Goal: Information Seeking & Learning: Find specific page/section

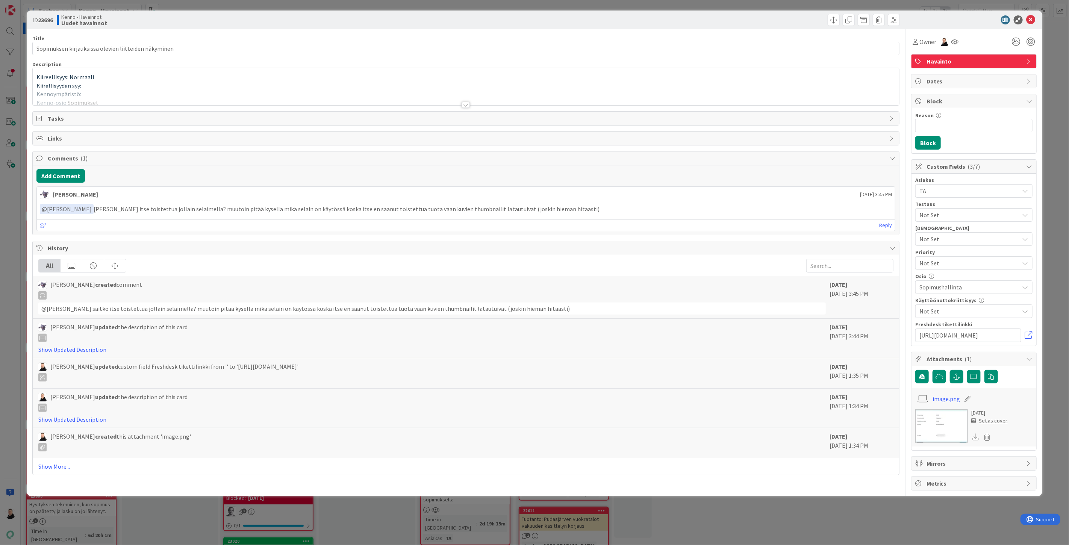
click at [1033, 336] on div "Asiakas TA Testaus Not Set Testaushuomiot Not Set Priority Not Set Osio Sopimus…" at bounding box center [973, 260] width 125 height 172
click at [1030, 335] on link at bounding box center [1029, 336] width 8 height 8
click at [468, 103] on div at bounding box center [466, 105] width 8 height 6
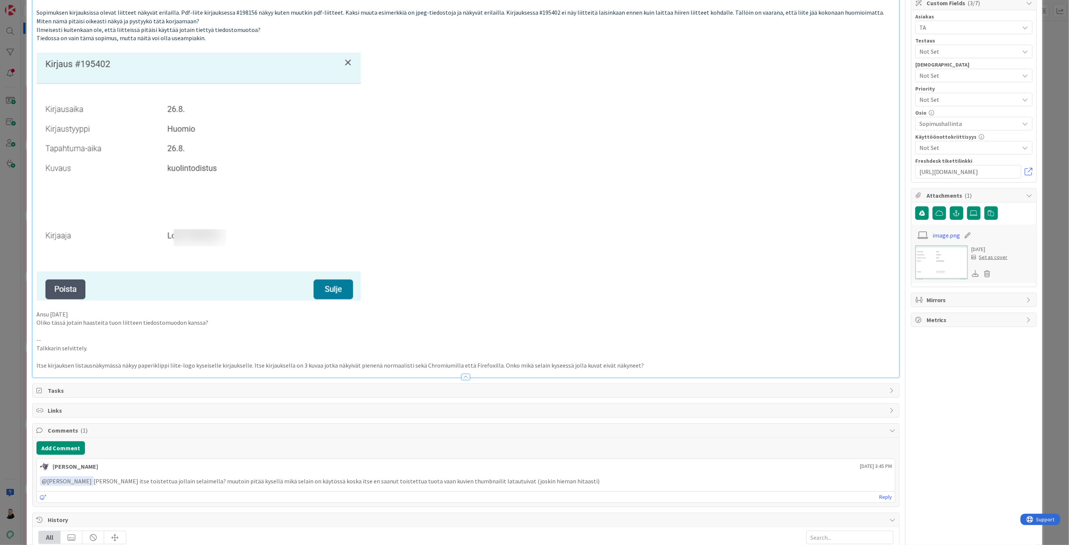
scroll to position [167, 0]
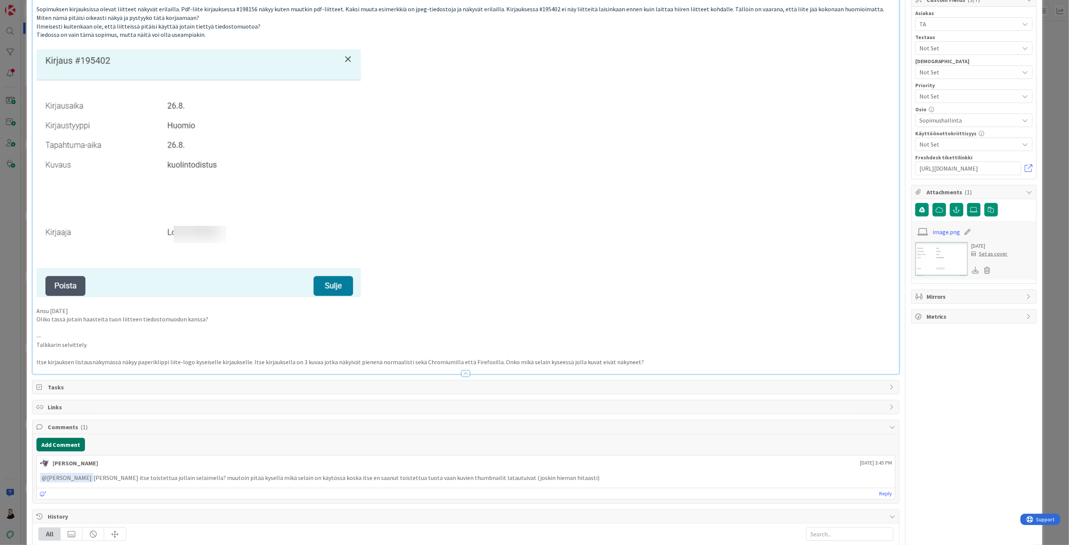
click at [52, 446] on button "Add Comment" at bounding box center [60, 445] width 48 height 14
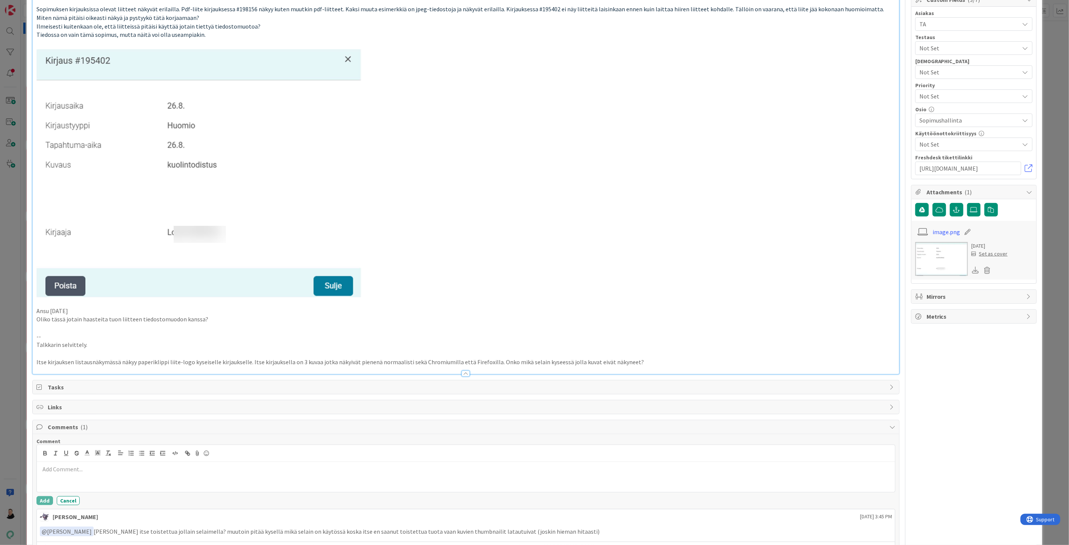
click at [83, 480] on div at bounding box center [466, 477] width 858 height 30
click at [39, 469] on div "Toi ongelma toistuu mulla myös chromella ja just tuolla kyseisellä sopimuksella…" at bounding box center [466, 477] width 858 height 30
click at [86, 484] on div "﻿ @ Leo Muona ﻿ Toi ongelma toistuu mulla myös chromella ja just tuolla kyseise…" at bounding box center [466, 477] width 858 height 30
click at [365, 475] on div "﻿ @ Leo Muona ﻿ Toi ongelma toistuu mulla myös chromella ja just tuolla kyseise…" at bounding box center [466, 477] width 858 height 30
click at [103, 482] on p at bounding box center [466, 479] width 852 height 9
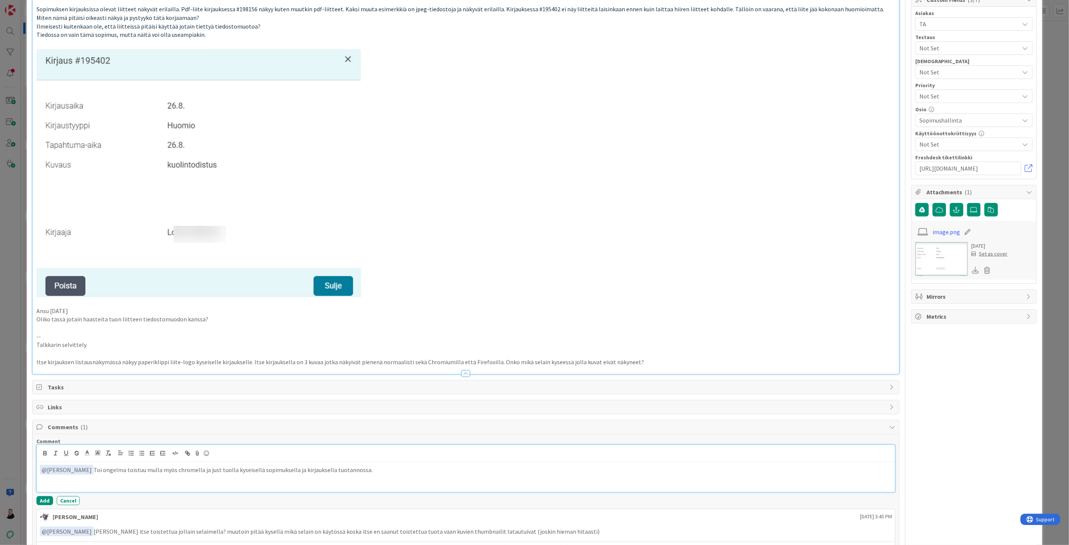
click at [73, 480] on p at bounding box center [466, 479] width 852 height 9
click at [197, 451] on icon at bounding box center [197, 453] width 9 height 11
click at [400, 483] on p at bounding box center [466, 479] width 852 height 9
click at [87, 483] on p at bounding box center [466, 479] width 852 height 9
click at [360, 468] on p "﻿ @ Leo Muona ﻿ Toi ongelma toistuu mulla myös chromella ja just tuolla kyseise…" at bounding box center [466, 470] width 852 height 10
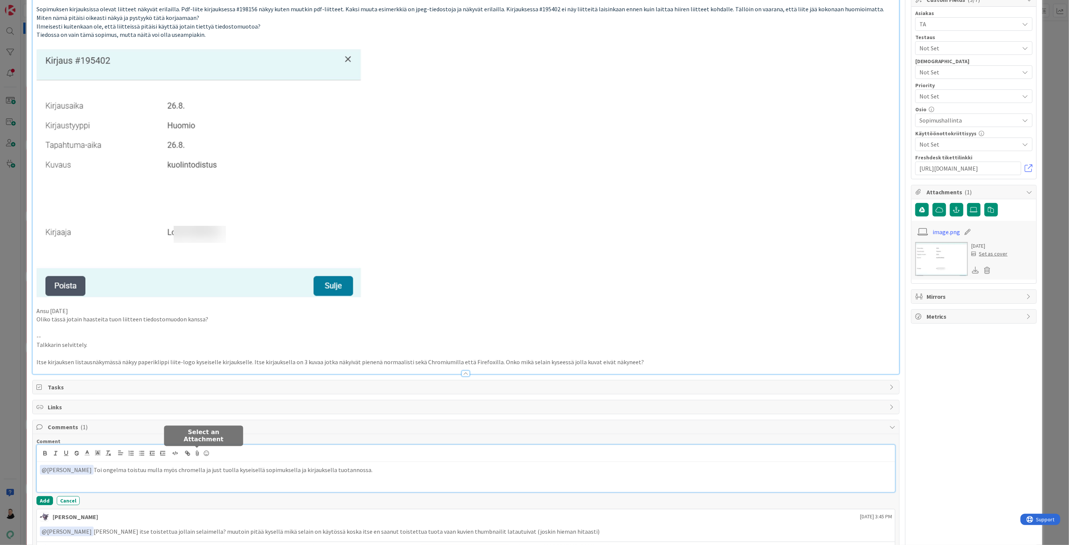
click at [196, 454] on icon at bounding box center [197, 453] width 9 height 11
click at [252, 499] on icon at bounding box center [255, 498] width 8 height 6
click at [248, 492] on input "file" at bounding box center [248, 492] width 0 height 0
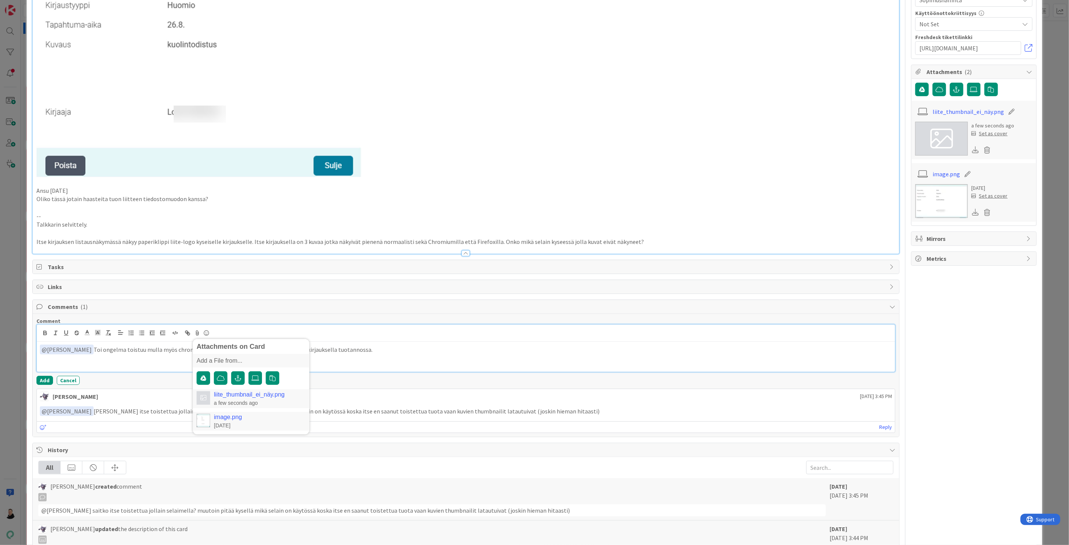
scroll to position [292, 0]
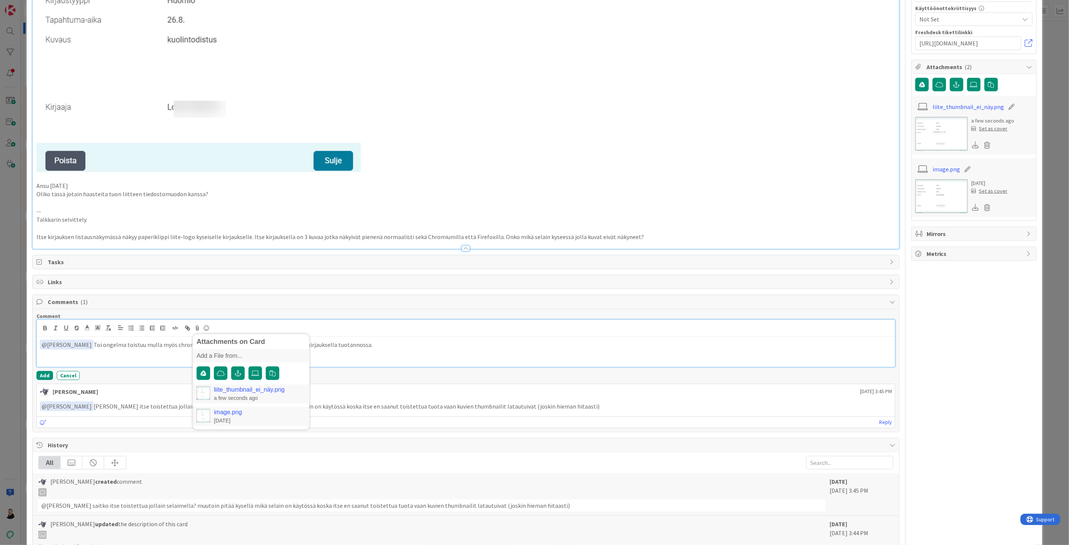
click at [379, 350] on p at bounding box center [466, 354] width 852 height 9
click at [359, 345] on p "﻿ @ Leo Muona ﻿ Toi ongelma toistuu mulla myös chromella ja just tuolla kyseise…" at bounding box center [466, 345] width 852 height 10
click at [51, 376] on button "Add" at bounding box center [44, 378] width 17 height 9
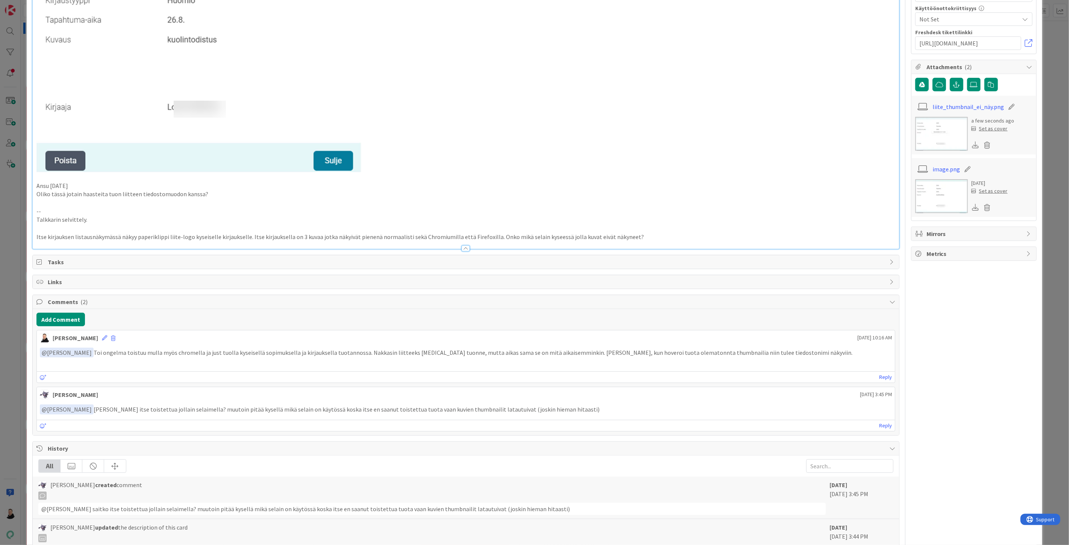
scroll to position [0, 0]
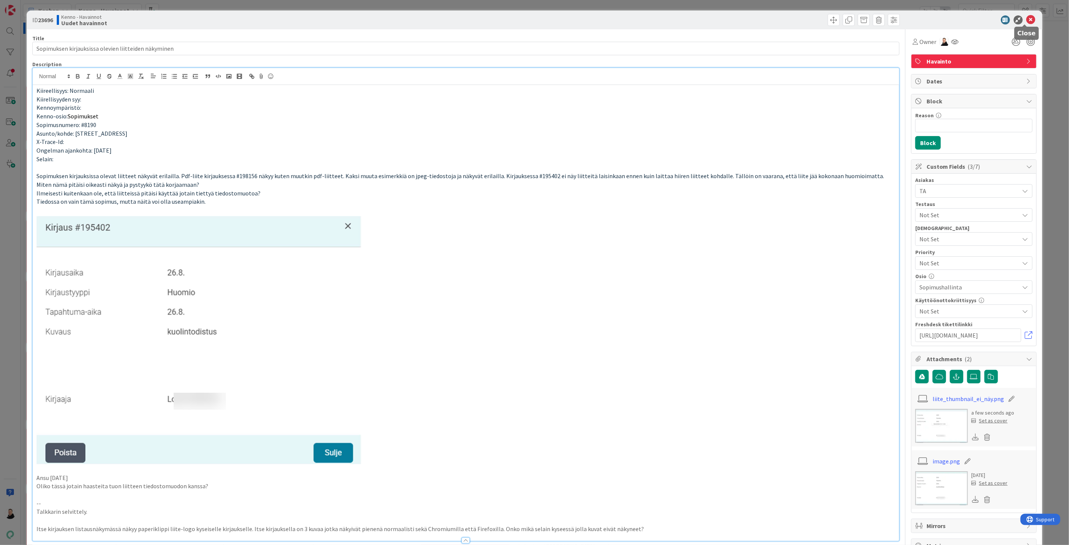
click at [1026, 19] on icon at bounding box center [1030, 19] width 9 height 9
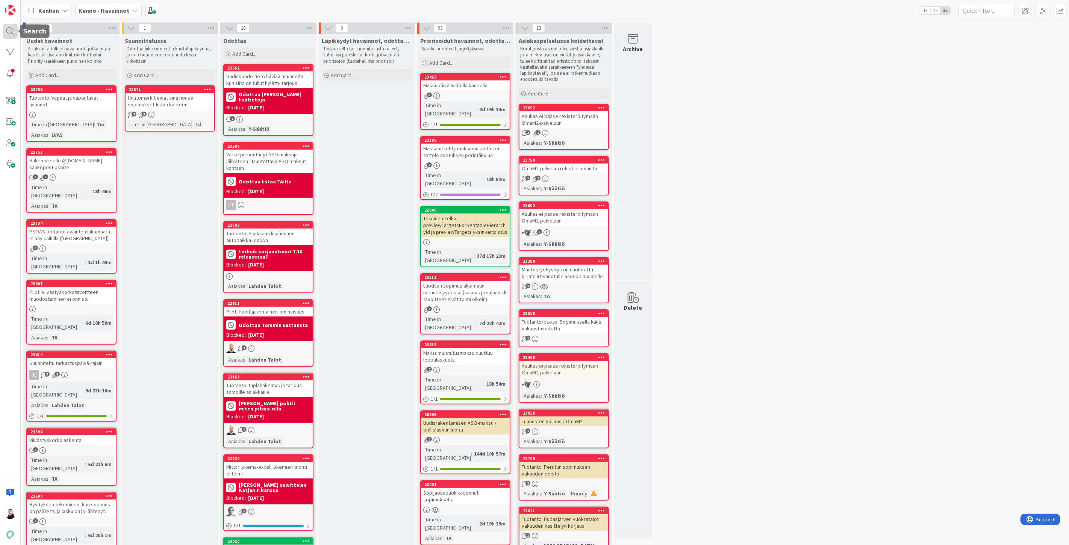
click at [11, 32] on div at bounding box center [10, 31] width 15 height 15
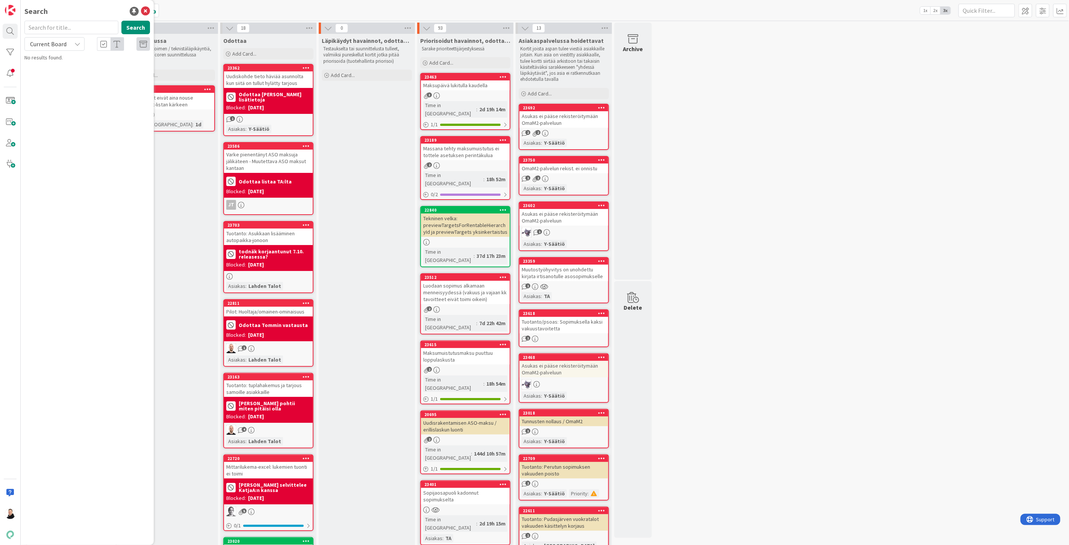
click at [84, 29] on input "text" at bounding box center [71, 28] width 94 height 14
click at [74, 43] on icon at bounding box center [77, 44] width 6 height 6
click at [47, 73] on span "All Boards" at bounding box center [68, 75] width 78 height 11
click at [136, 29] on button "Search" at bounding box center [135, 28] width 29 height 14
type input "22145"
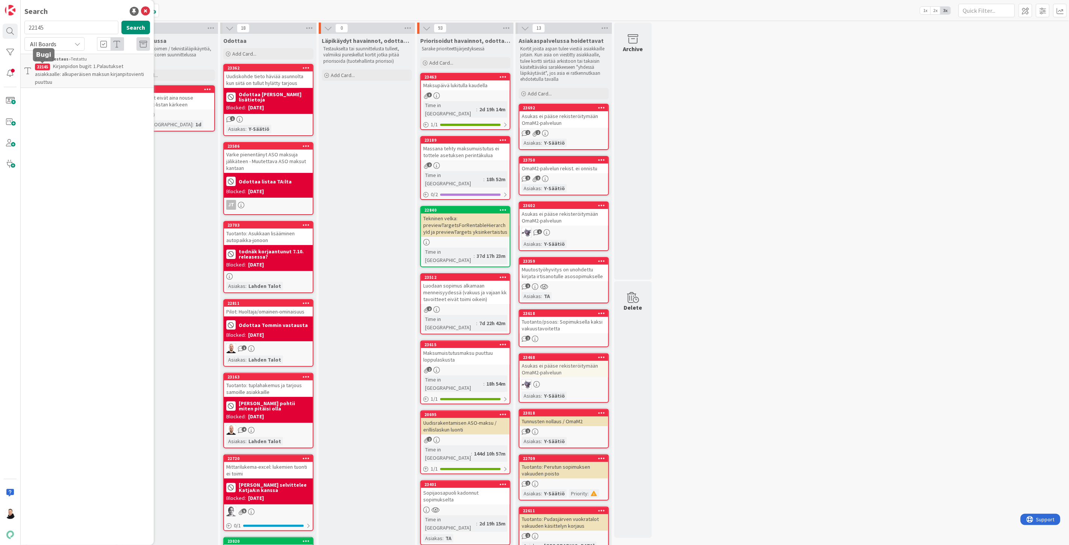
click at [37, 74] on span "Kirjanpidon bugit: 1.Palautukset asiakkaalle: alkuperäisen maksun kirjanpitovie…" at bounding box center [89, 74] width 109 height 23
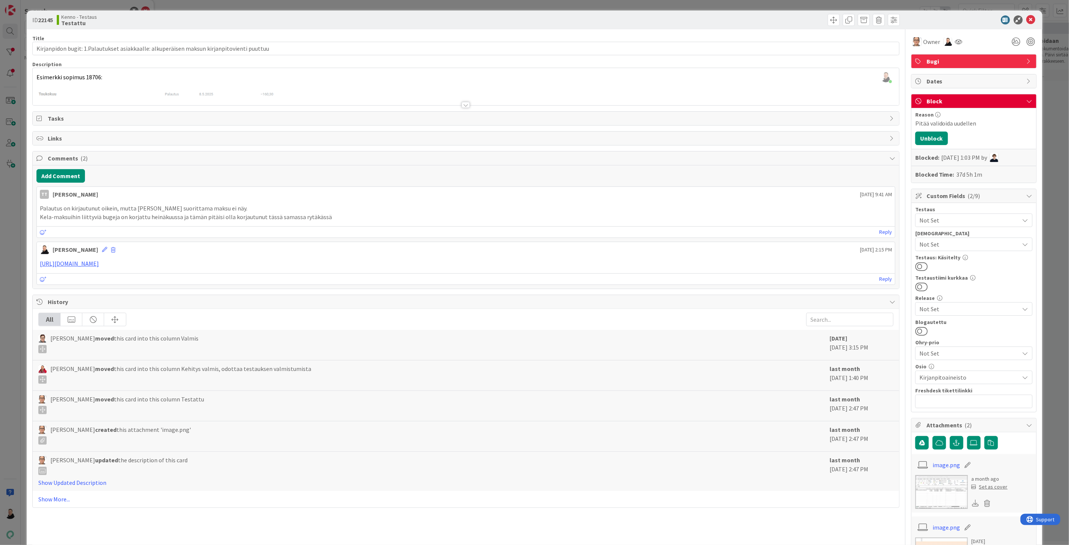
click at [462, 103] on div at bounding box center [466, 105] width 8 height 6
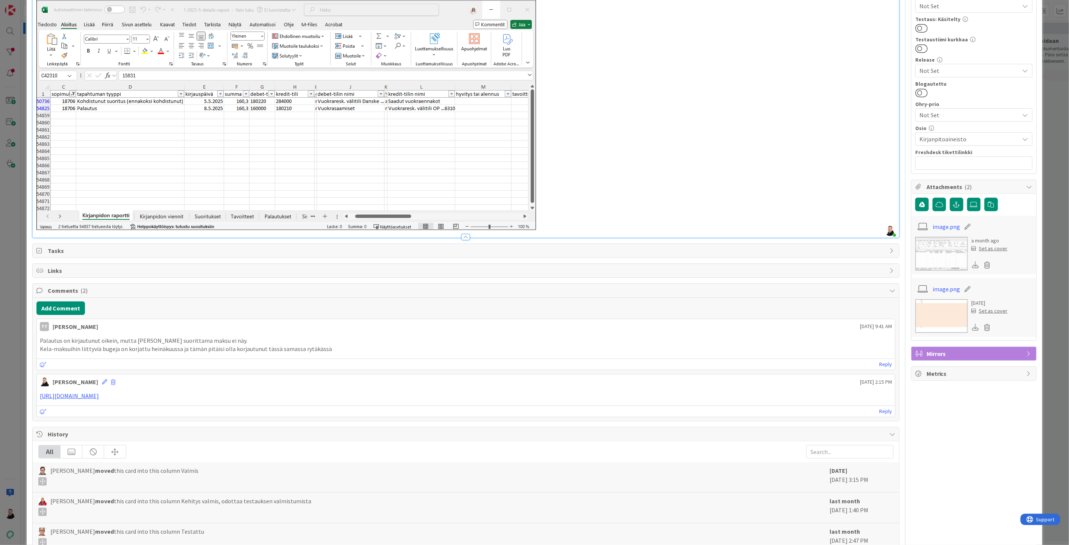
scroll to position [167, 0]
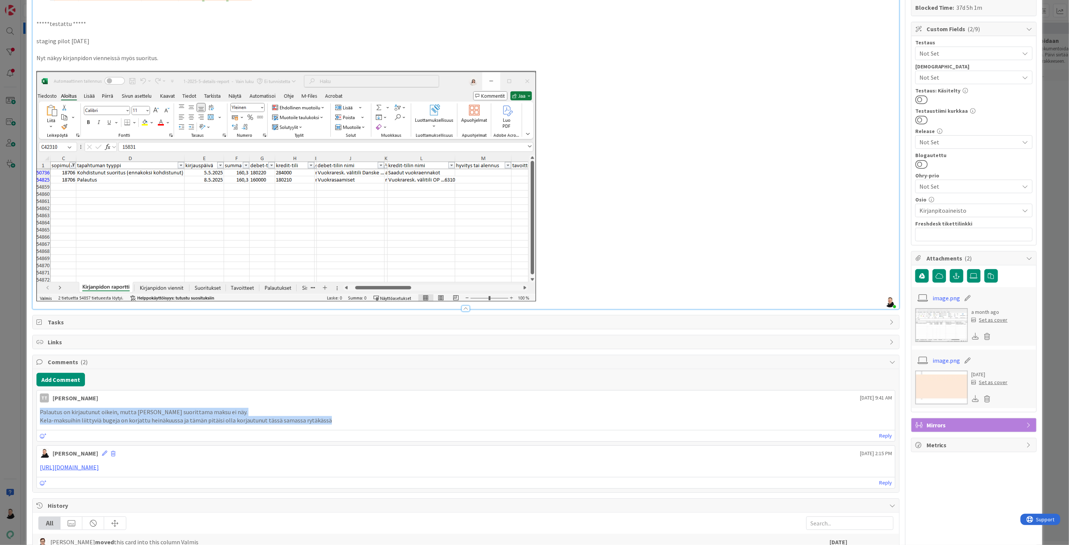
drag, startPoint x: 41, startPoint y: 412, endPoint x: 330, endPoint y: 419, distance: 289.5
click at [330, 419] on div "Palautus on kirjautunut oikein, mutta Kelan suorittama maksu ei näy. Kela-maksu…" at bounding box center [466, 416] width 852 height 17
copy div "Palautus on kirjautunut oikein, mutta Kelan suorittama maksu ei näy. Kela-maksu…"
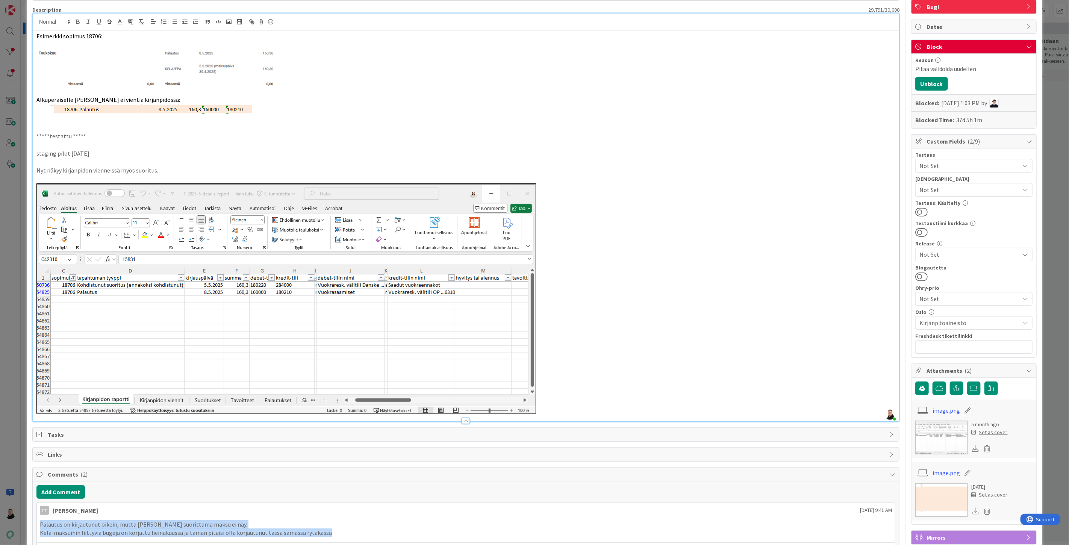
scroll to position [0, 0]
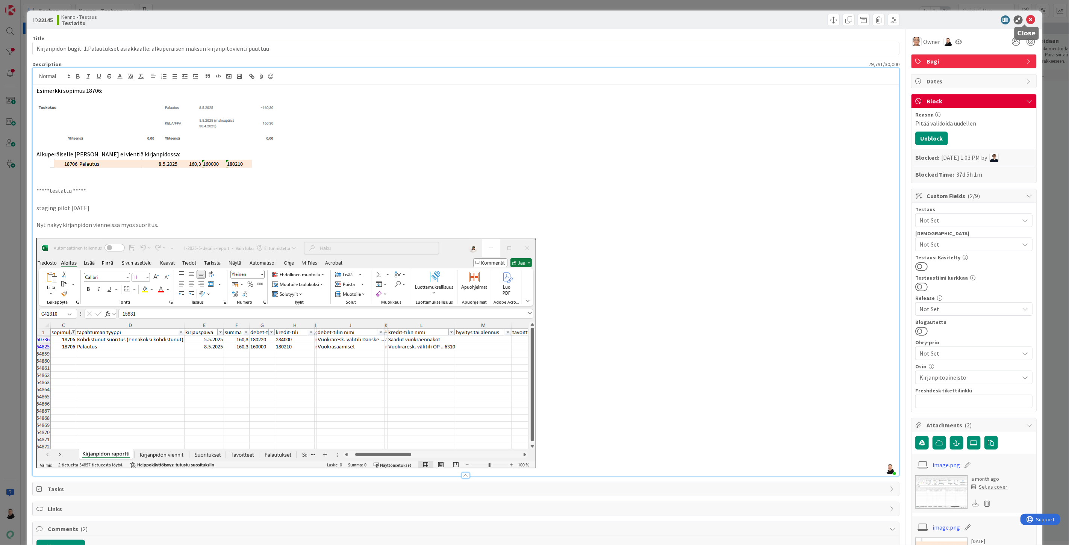
click at [1026, 20] on icon at bounding box center [1030, 19] width 9 height 9
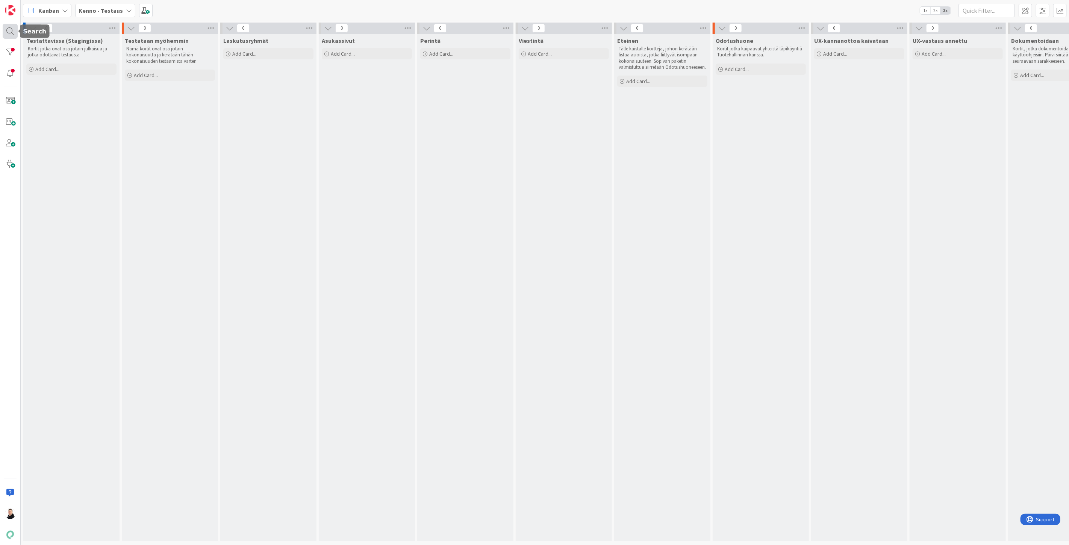
click at [10, 32] on div at bounding box center [10, 31] width 15 height 15
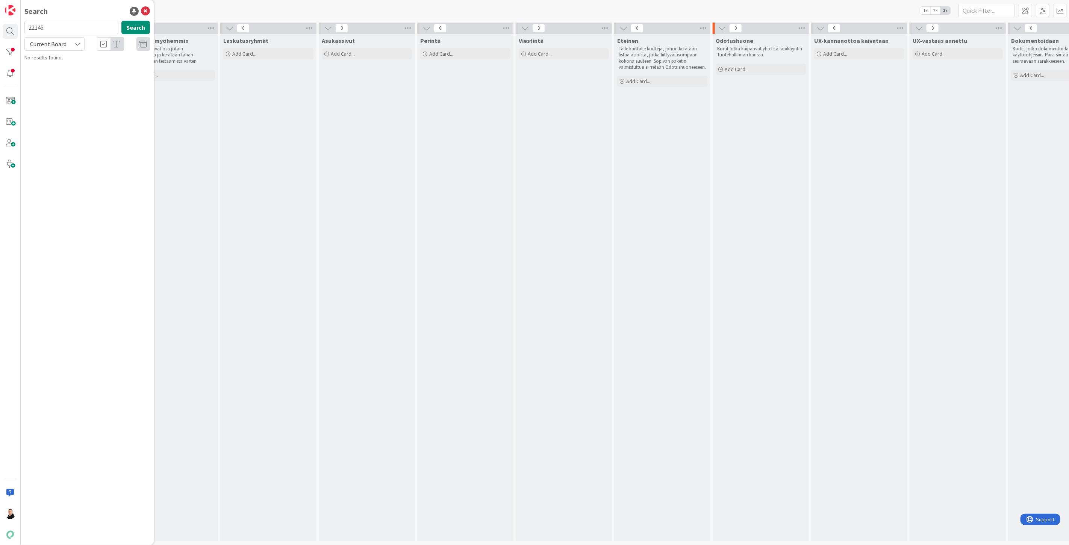
click at [68, 46] on div "Current Board" at bounding box center [54, 44] width 60 height 14
click at [47, 80] on span "All Boards" at bounding box center [68, 75] width 78 height 11
click at [65, 31] on input "22145" at bounding box center [71, 28] width 94 height 14
drag, startPoint x: 35, startPoint y: 27, endPoint x: 0, endPoint y: 28, distance: 35.0
click at [0, 28] on div "Search 22145 Search All Boards Current Board All Boards Kenno - Testaus › Testa…" at bounding box center [10, 272] width 21 height 545
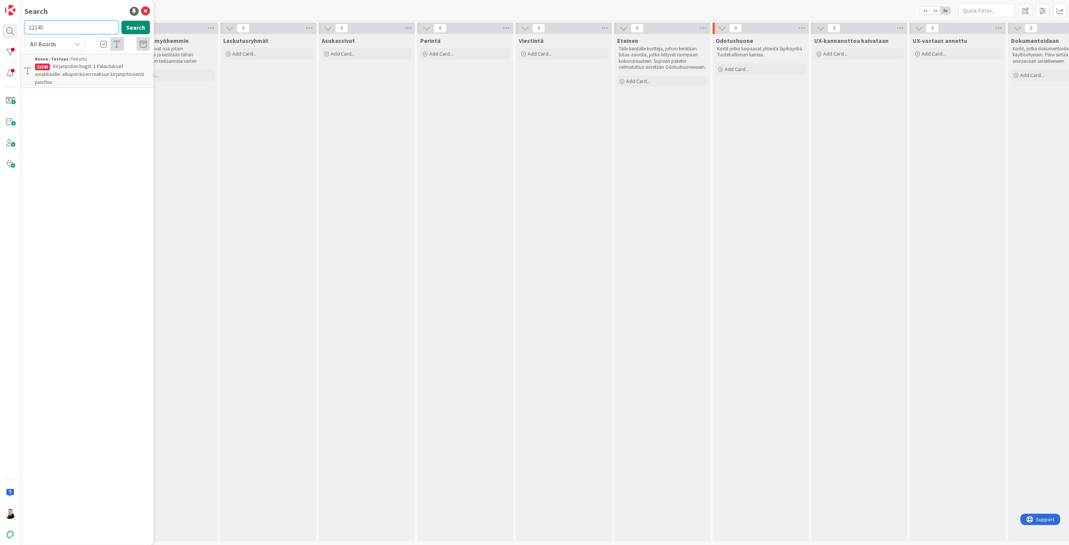
paste input "7"
click at [131, 25] on button "Search" at bounding box center [135, 28] width 29 height 14
type input "22147"
click at [87, 64] on span "Kirjanpidon bugit: 3. Mysteeribugi: Kaikki maksusuoritukset eivät kirjaudu kirj…" at bounding box center [89, 70] width 108 height 15
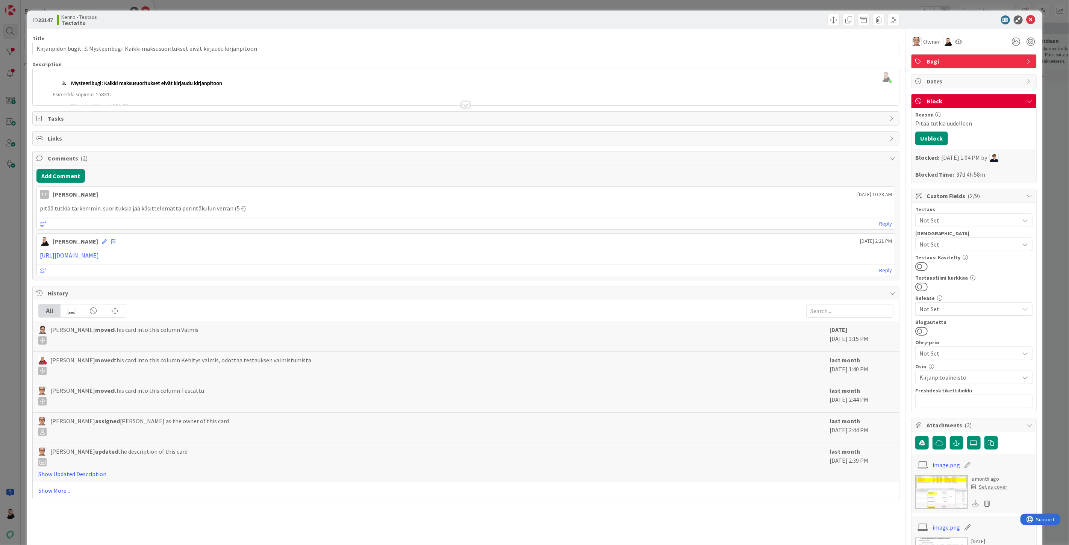
click at [462, 104] on div at bounding box center [466, 105] width 8 height 6
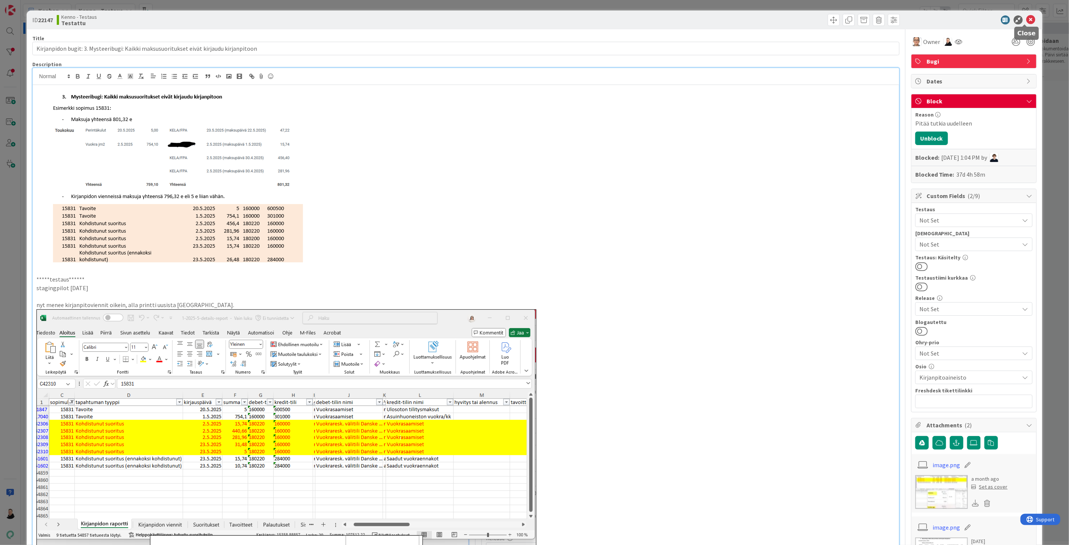
click at [1026, 19] on icon at bounding box center [1030, 19] width 9 height 9
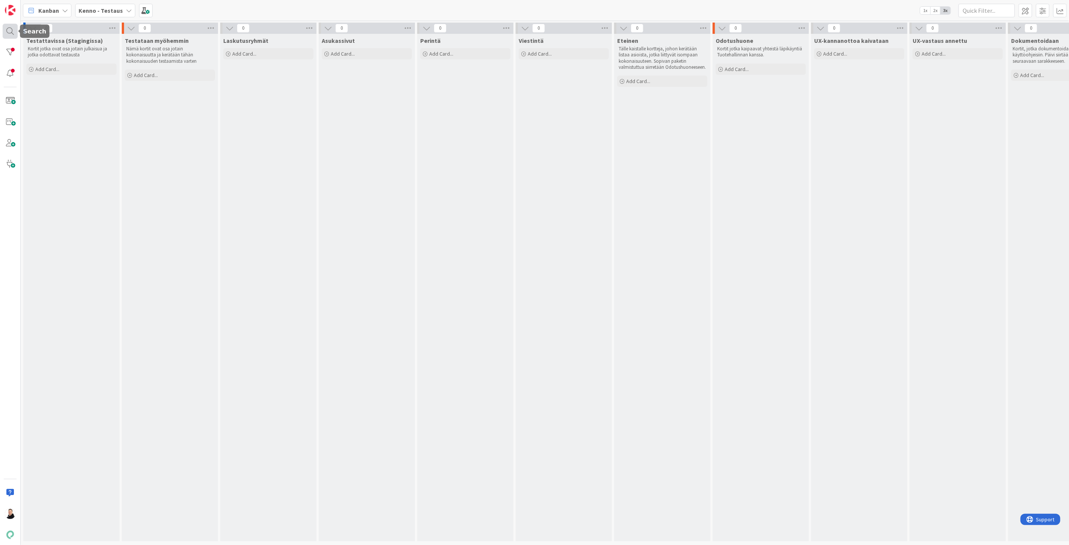
click at [11, 32] on div at bounding box center [10, 31] width 15 height 15
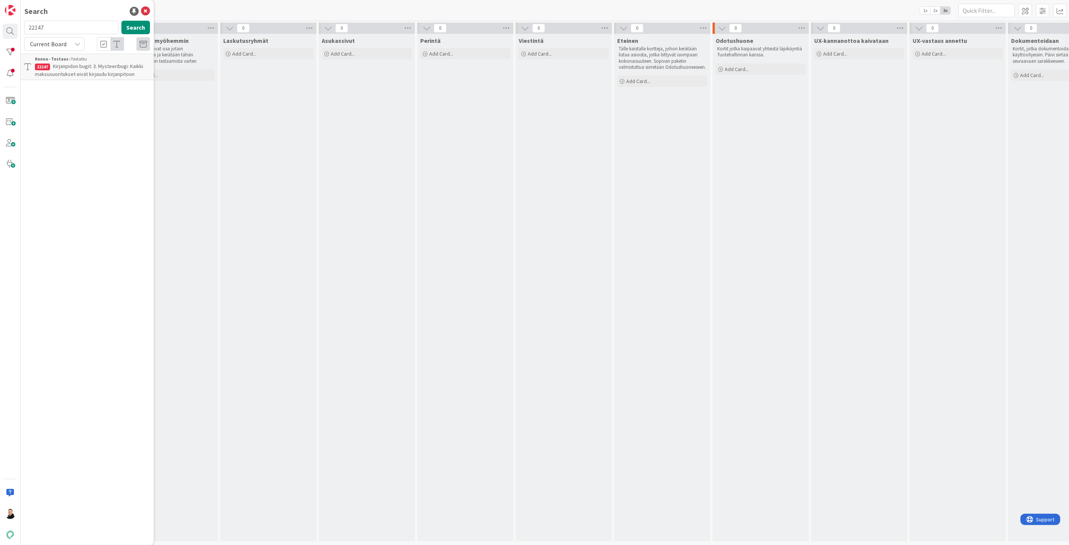
click at [73, 43] on div "Current Board" at bounding box center [54, 44] width 60 height 14
drag, startPoint x: 54, startPoint y: 72, endPoint x: 54, endPoint y: 65, distance: 6.8
click at [54, 72] on span "All Boards" at bounding box center [68, 75] width 78 height 11
drag, startPoint x: 43, startPoint y: 27, endPoint x: 0, endPoint y: 27, distance: 43.2
click at [0, 27] on div "Search 22147 Search All Boards Current Board All Boards Kenno - Testaus › Testa…" at bounding box center [10, 272] width 21 height 545
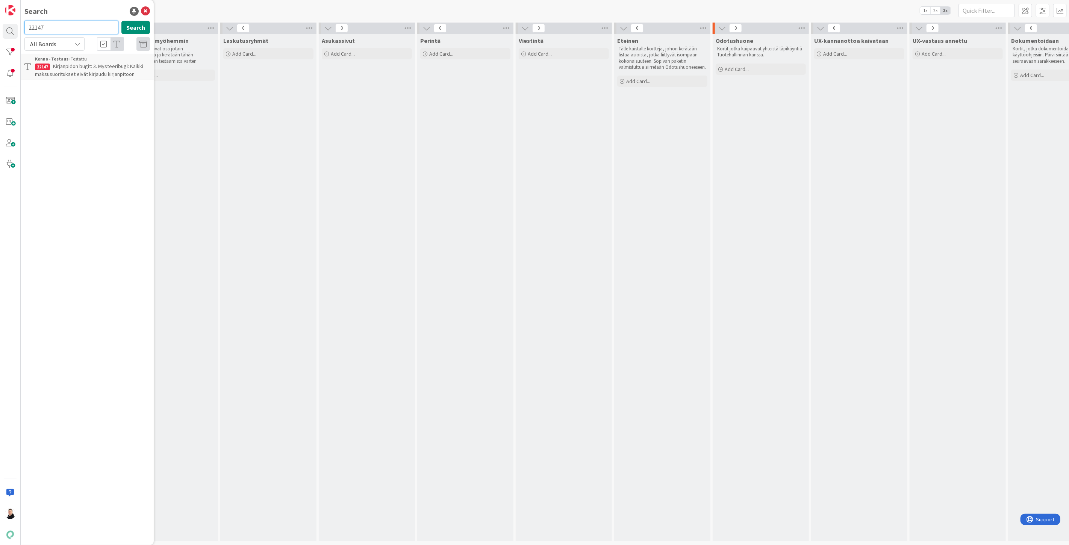
paste input "9"
click at [129, 26] on button "Search" at bounding box center [135, 28] width 29 height 14
type input "22149"
click at [83, 72] on span "Raportoinnin bugit: 4.Saamiset ja ennakot: reskontralistat näyttävät ennakoiden…" at bounding box center [91, 74] width 113 height 23
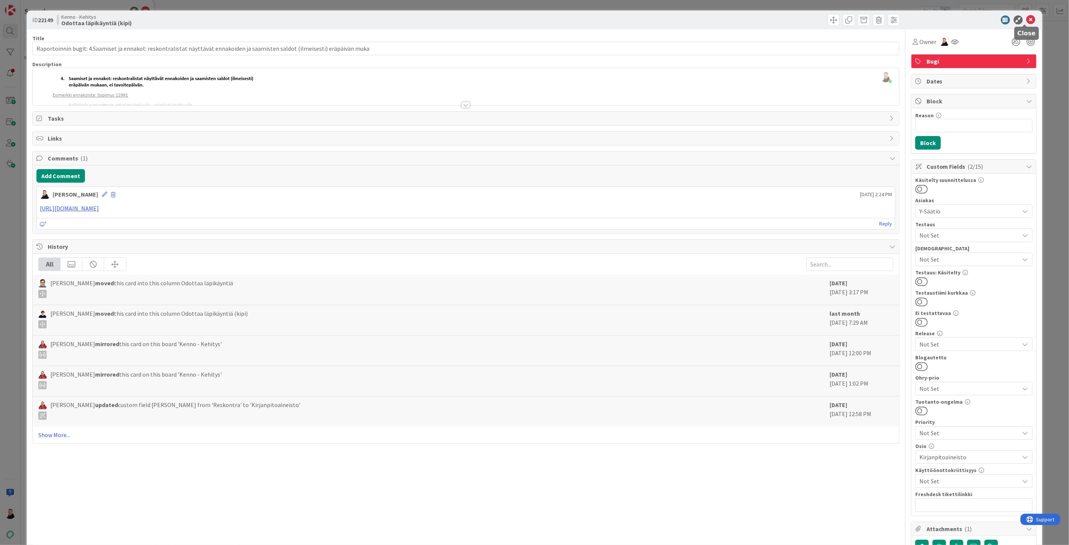
click at [1026, 19] on icon at bounding box center [1030, 19] width 9 height 9
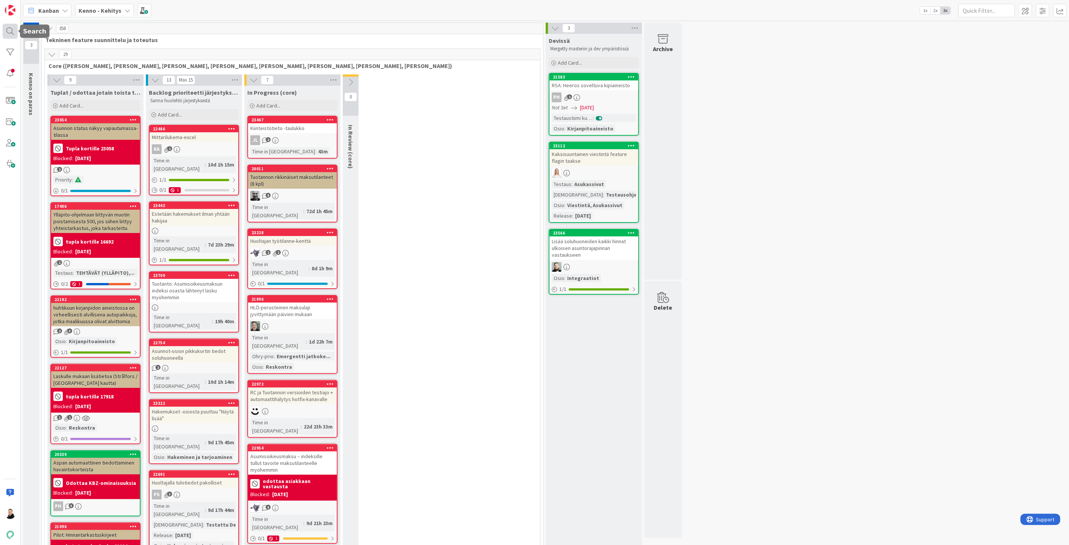
click at [8, 26] on div at bounding box center [10, 31] width 15 height 15
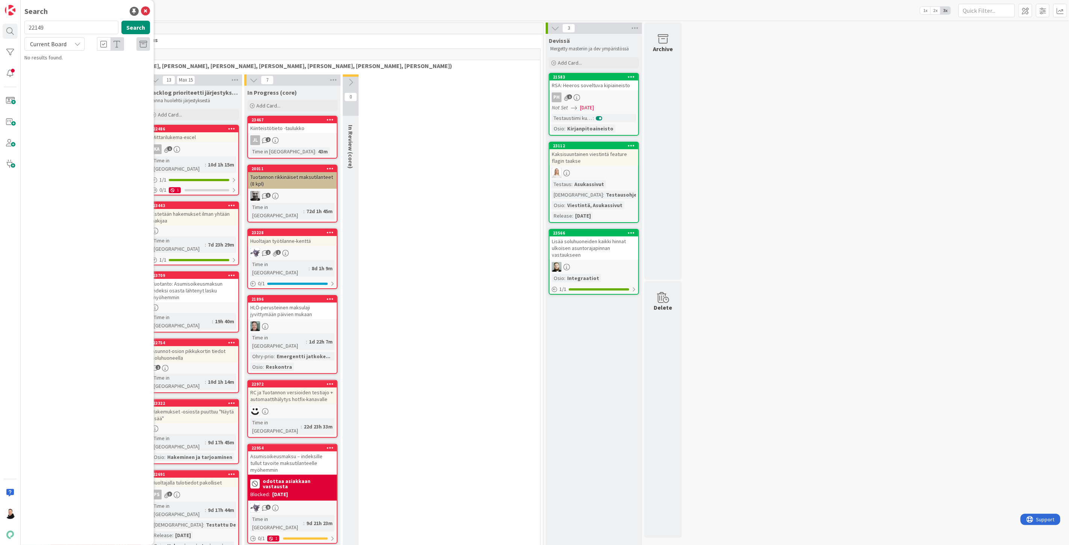
click at [59, 25] on input "22149" at bounding box center [71, 28] width 94 height 14
click at [66, 44] on span "Current Board" at bounding box center [48, 44] width 39 height 11
click at [54, 70] on span "All Boards" at bounding box center [68, 75] width 78 height 11
drag, startPoint x: 56, startPoint y: 29, endPoint x: 0, endPoint y: 24, distance: 55.9
click at [0, 24] on div "Search 22149 Search All Boards Current Board All Boards Kenno - Kehitys › Odott…" at bounding box center [10, 272] width 21 height 545
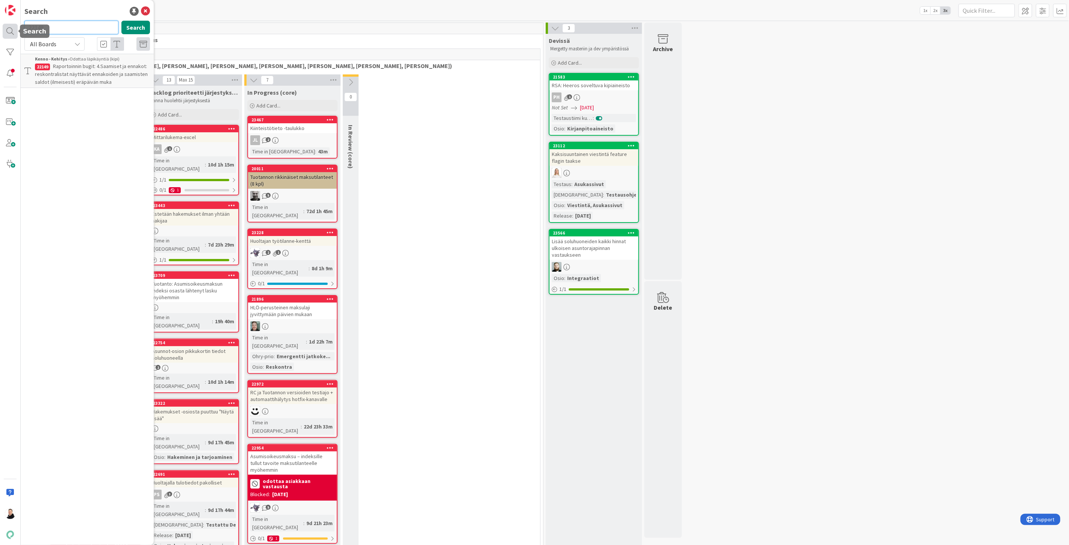
paste input "50"
click at [144, 27] on button "Search" at bounding box center [135, 28] width 29 height 14
type input "22150"
click at [51, 71] on span "Raportoinnin bugit: 5.Suoritukset-listalta puuttuu suoritukset, jos samansuurui…" at bounding box center [89, 74] width 109 height 23
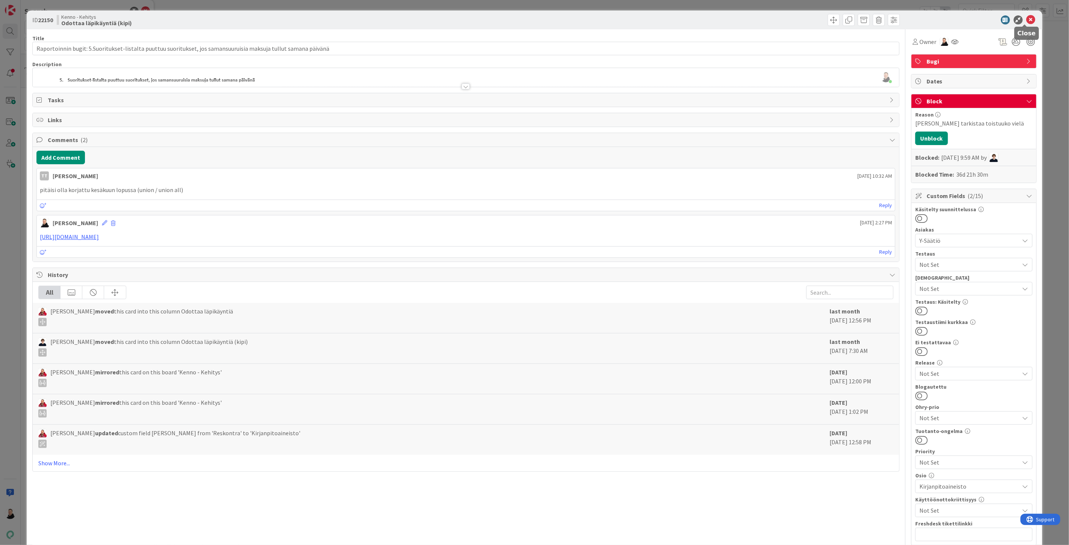
click at [1028, 20] on icon at bounding box center [1030, 19] width 9 height 9
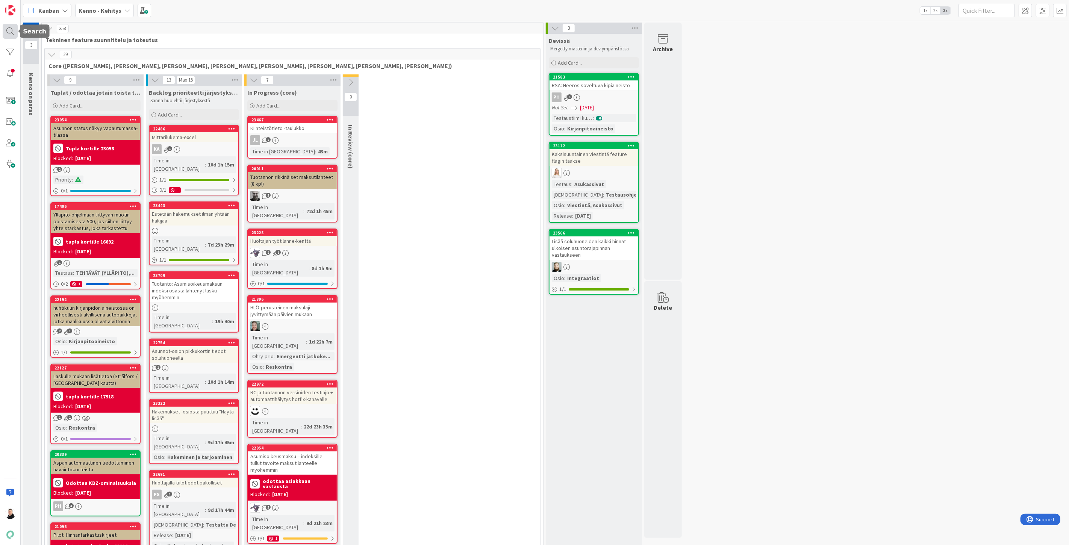
click at [6, 30] on div at bounding box center [10, 31] width 15 height 15
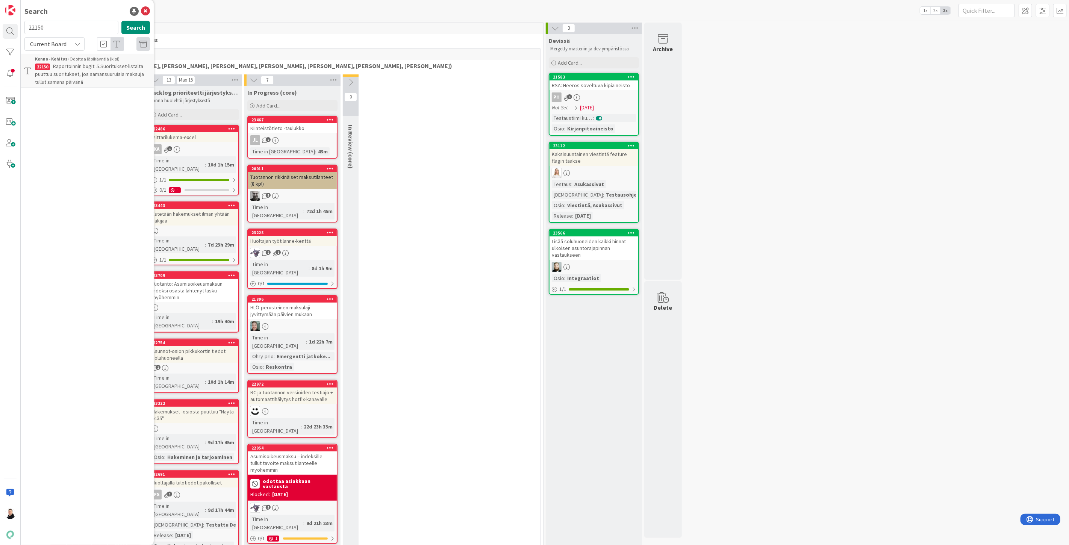
drag, startPoint x: 69, startPoint y: 31, endPoint x: 0, endPoint y: 27, distance: 68.9
click at [0, 27] on div "Search 22150 Search Current Board Kenno - Kehitys › Odottaa läpikäyntiä (kipi) …" at bounding box center [10, 272] width 21 height 545
click at [132, 28] on button "Search" at bounding box center [135, 28] width 29 height 14
type input "22151"
click at [76, 45] on icon at bounding box center [77, 44] width 6 height 6
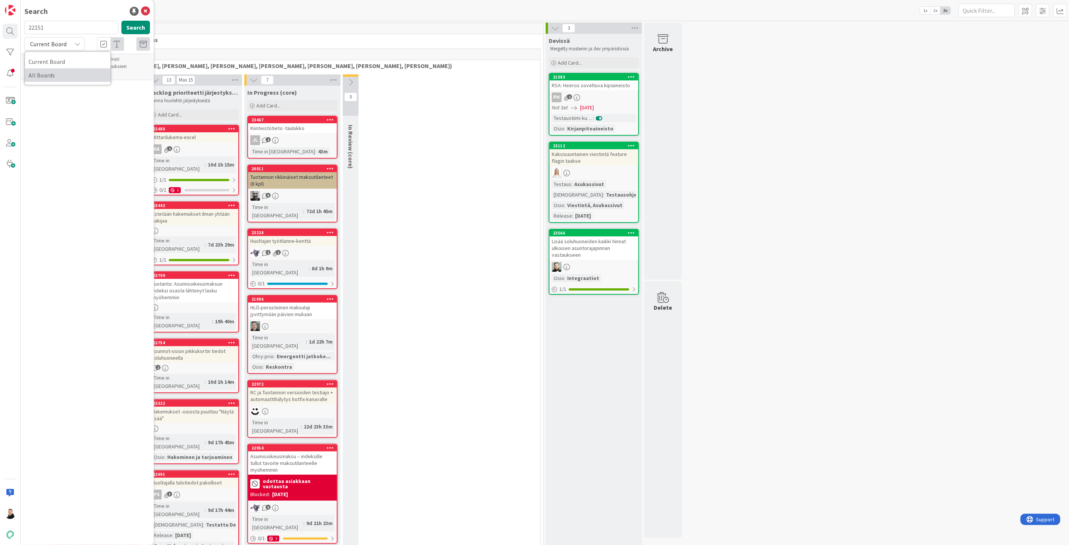
click at [53, 70] on span "All Boards" at bounding box center [68, 75] width 78 height 11
click at [139, 27] on button "Search" at bounding box center [135, 28] width 29 height 14
click at [51, 69] on p "Raportoinnin bugit: 6. Vakuuksien reskontralista" at bounding box center [92, 70] width 115 height 16
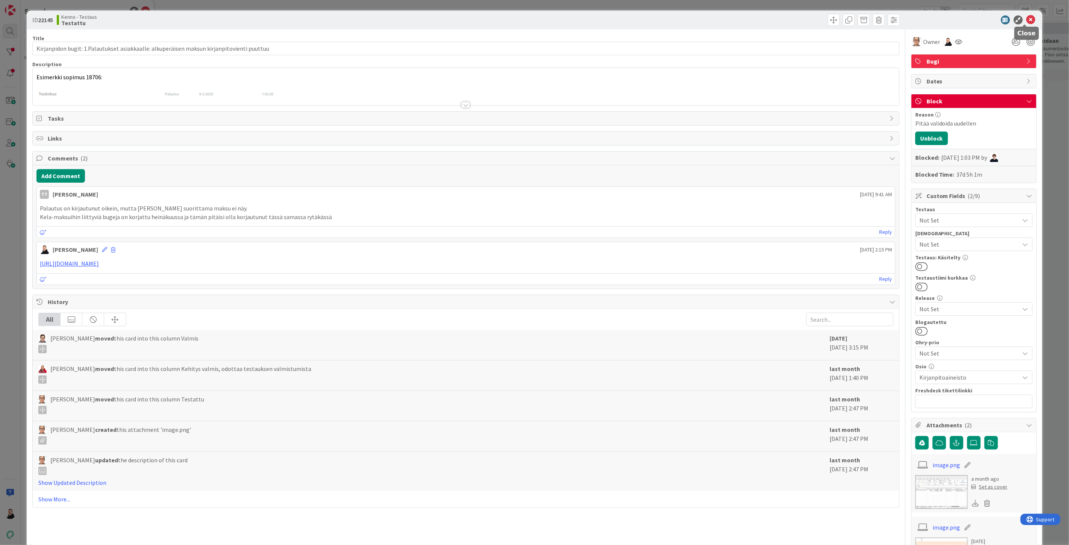
click at [1026, 21] on icon at bounding box center [1030, 19] width 9 height 9
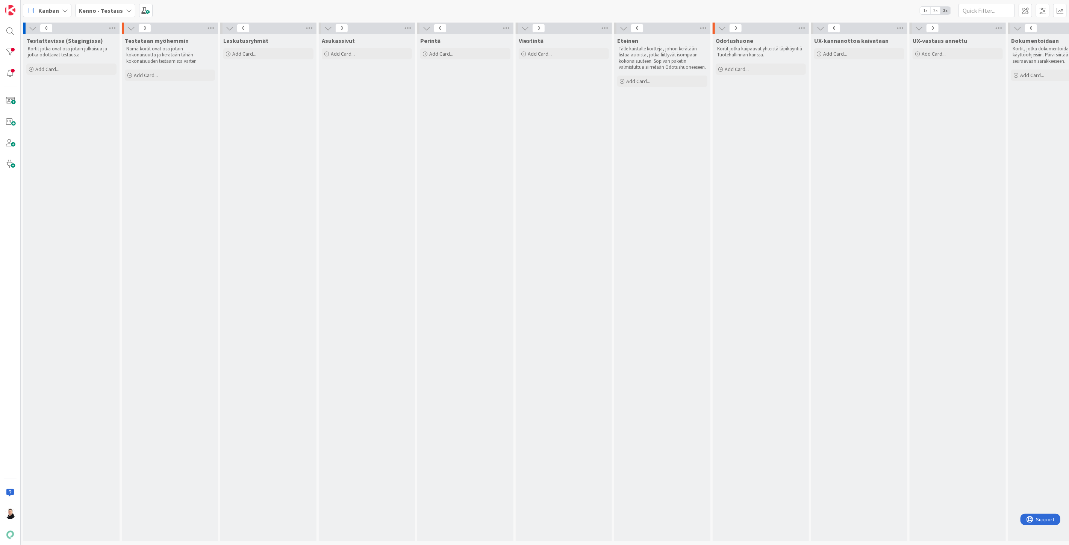
click at [69, 9] on div "Kanban" at bounding box center [47, 11] width 48 height 14
drag, startPoint x: 216, startPoint y: 159, endPoint x: 201, endPoint y: 149, distance: 18.0
click at [216, 159] on div "Testataan myöhemmin Nämä kortit ovat osa jotain kokonaisuutta ja kerätään tähän…" at bounding box center [170, 287] width 96 height 507
click at [11, 33] on div at bounding box center [10, 31] width 15 height 15
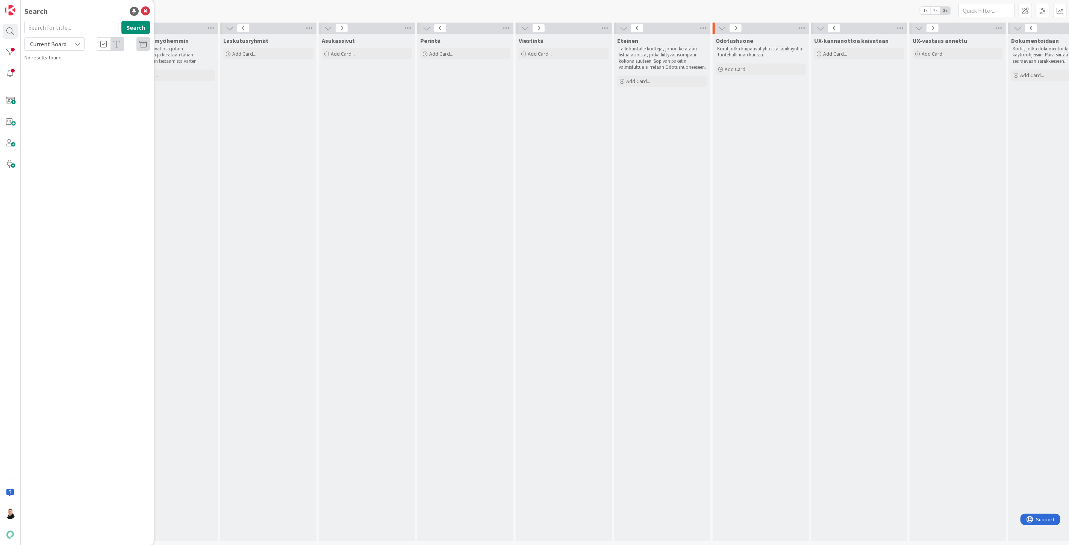
click at [61, 45] on span "Current Board" at bounding box center [48, 44] width 36 height 8
click at [55, 70] on span "All Boards" at bounding box center [68, 75] width 78 height 11
click at [58, 27] on input "text" at bounding box center [71, 28] width 94 height 14
paste input "22146"
click at [132, 26] on button "Search" at bounding box center [135, 28] width 29 height 14
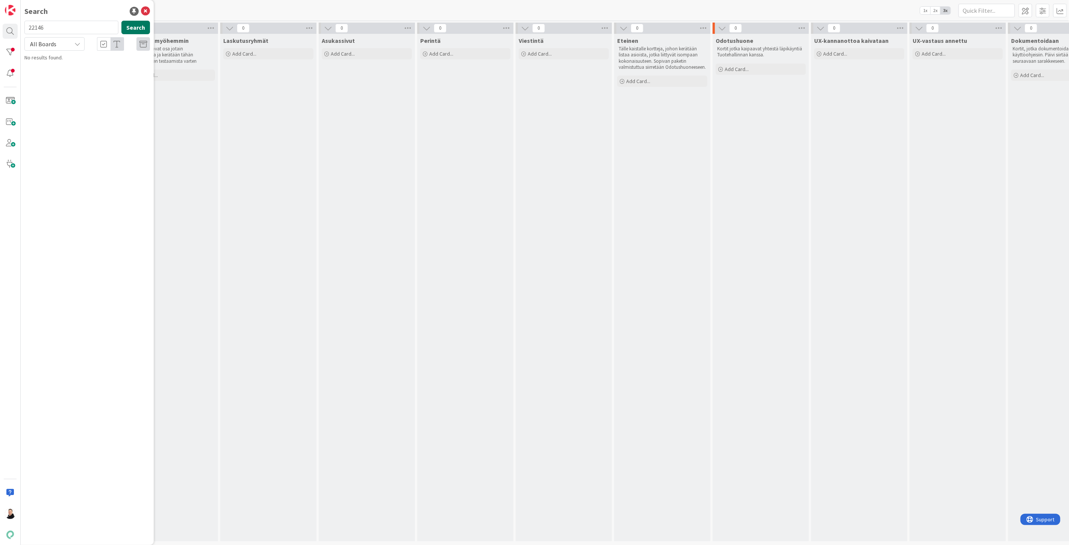
type input "22146"
click at [77, 65] on span "Kirjanpidon bugit: 2. Vakuuden hyvityksestä ei tule kirjanpitovientiä" at bounding box center [92, 70] width 115 height 15
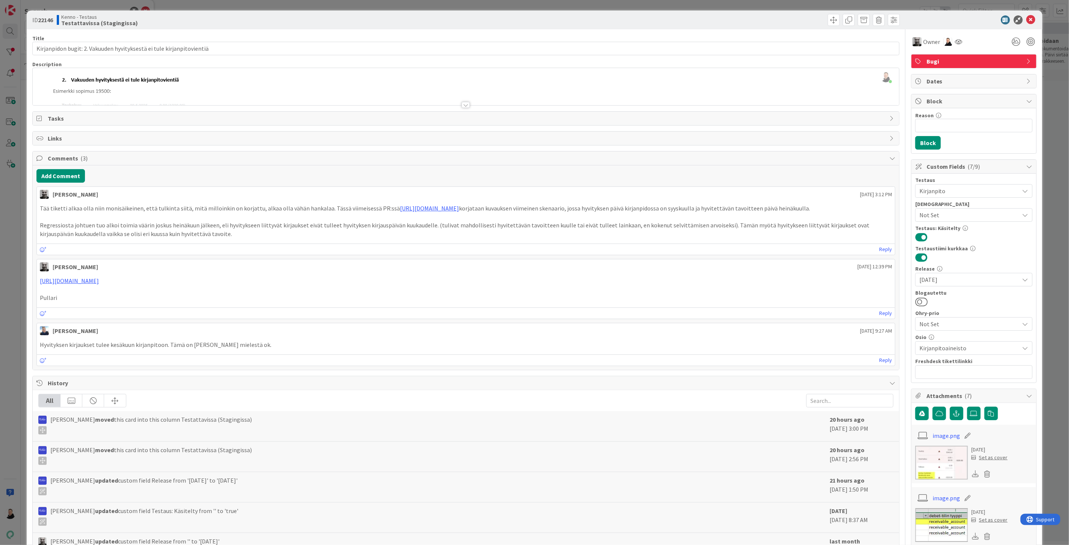
click at [462, 104] on div at bounding box center [466, 105] width 8 height 6
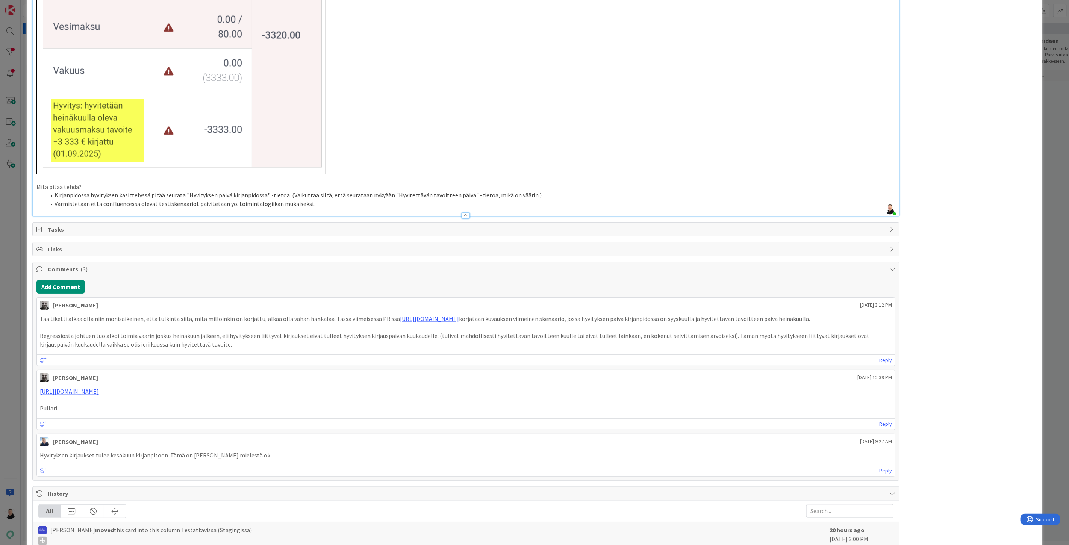
scroll to position [1044, 0]
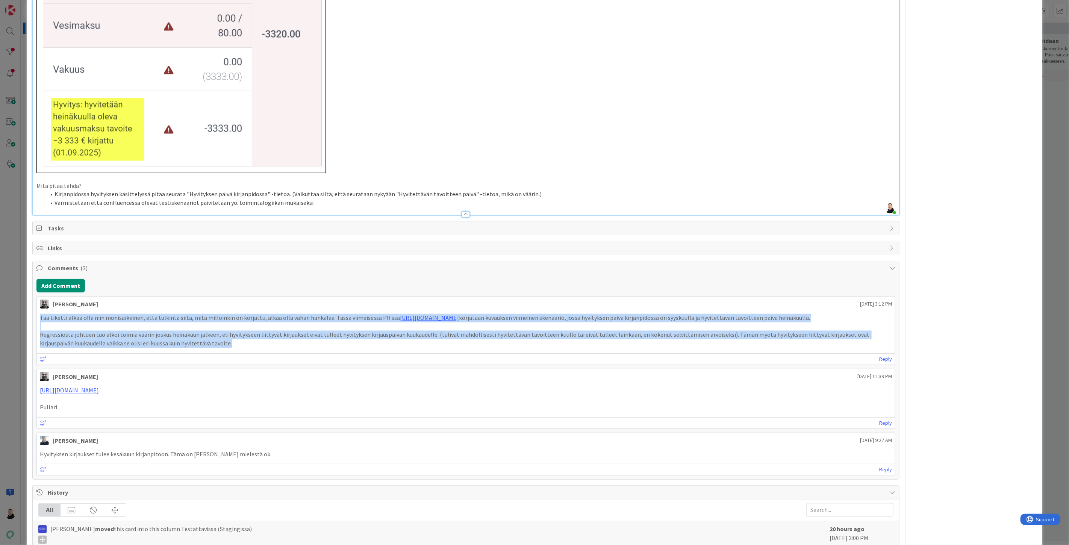
drag, startPoint x: 201, startPoint y: 345, endPoint x: 24, endPoint y: 321, distance: 178.6
click at [24, 321] on div "ID 22146 Kenno - Testaus Testattavissa (Stagingissa) Title 69 / 128 Kirjanpidon…" at bounding box center [534, 272] width 1069 height 545
copy div "Tää tiketti alkaa olla niin monisäikeinen, että tulkinta siitä, mitä milloinkin…"
click at [224, 348] on div "Tää tiketti alkaa olla niin monisäikeinen, että tulkinta siitä, mitä milloinkin…" at bounding box center [466, 331] width 858 height 40
drag, startPoint x: 197, startPoint y: 344, endPoint x: 39, endPoint y: 320, distance: 159.3
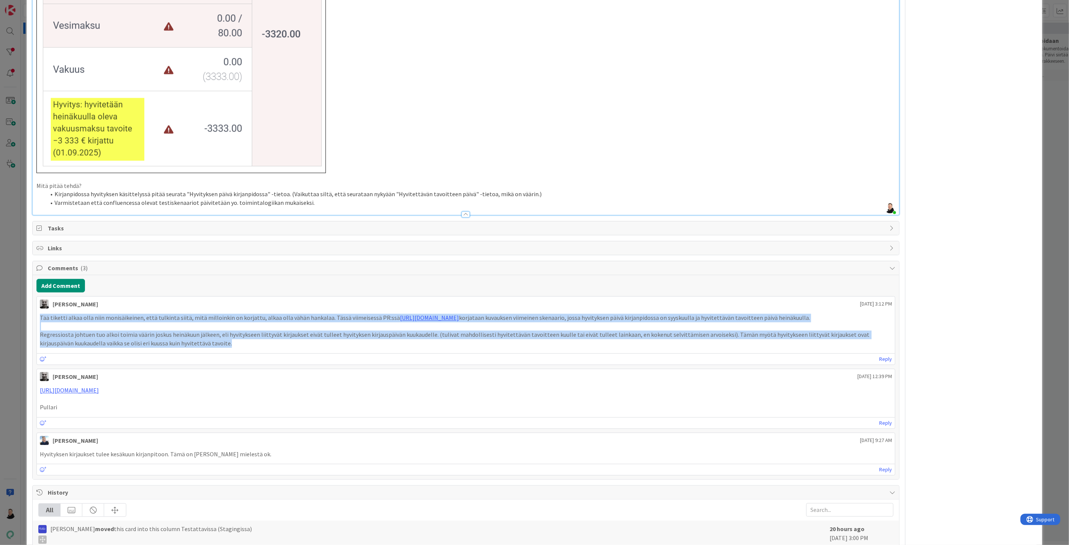
click at [40, 320] on div "Tää tiketti alkaa olla niin monisäikeinen, että tulkinta siitä, mitä milloinkin…" at bounding box center [466, 331] width 852 height 34
copy div "Tää tiketti alkaa olla niin monisäikeinen, että tulkinta siitä, mitä milloinkin…"
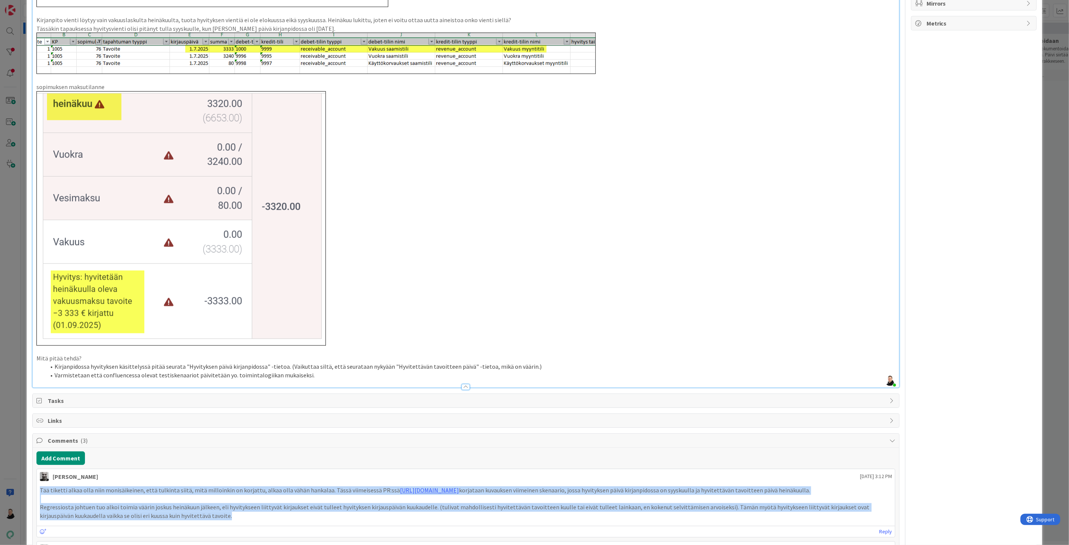
scroll to position [0, 0]
